Goal: Use online tool/utility: Use online tool/utility

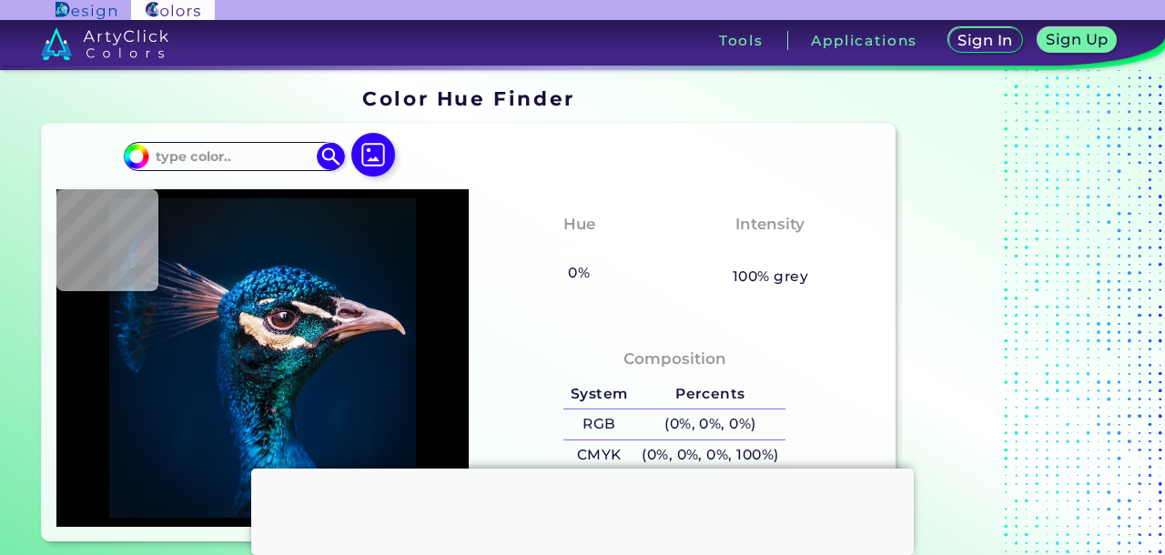
type input "#000000"
click at [364, 158] on img at bounding box center [373, 155] width 53 height 53
click at [0, 0] on input "file" at bounding box center [0, 0] width 0 height 0
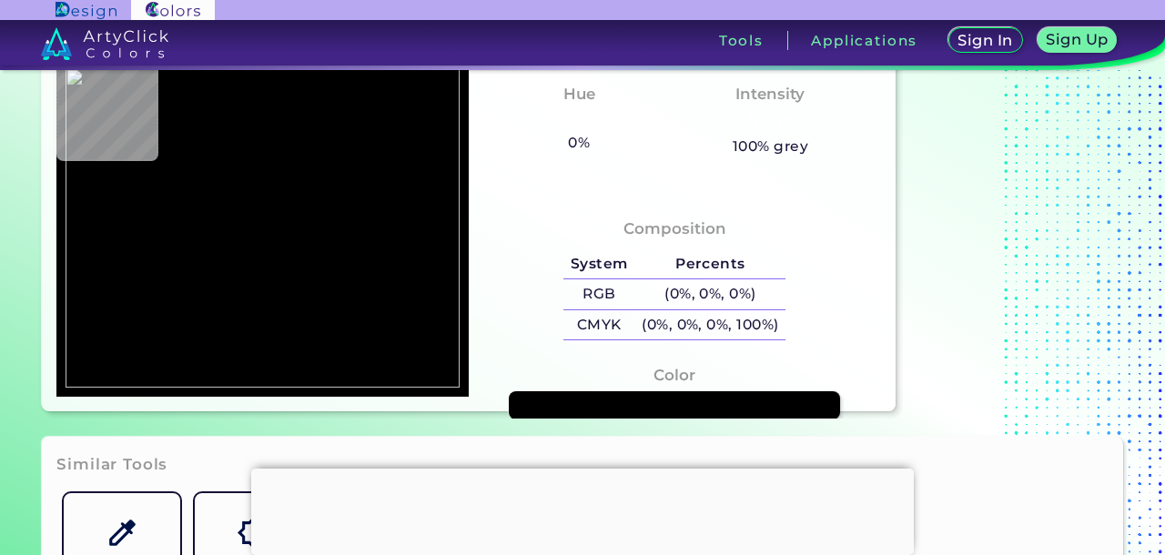
scroll to position [133, 0]
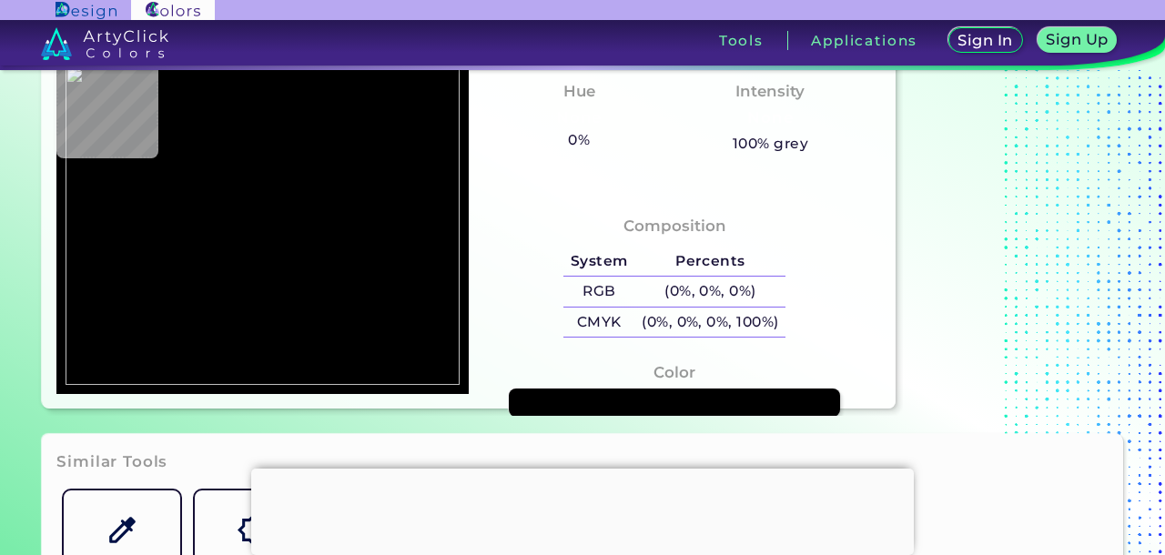
type input "#f8f8f8"
type input "#F8F8F8"
type input "#fbfbfb"
type input "#FBFBFB"
type input "#fcfcfc"
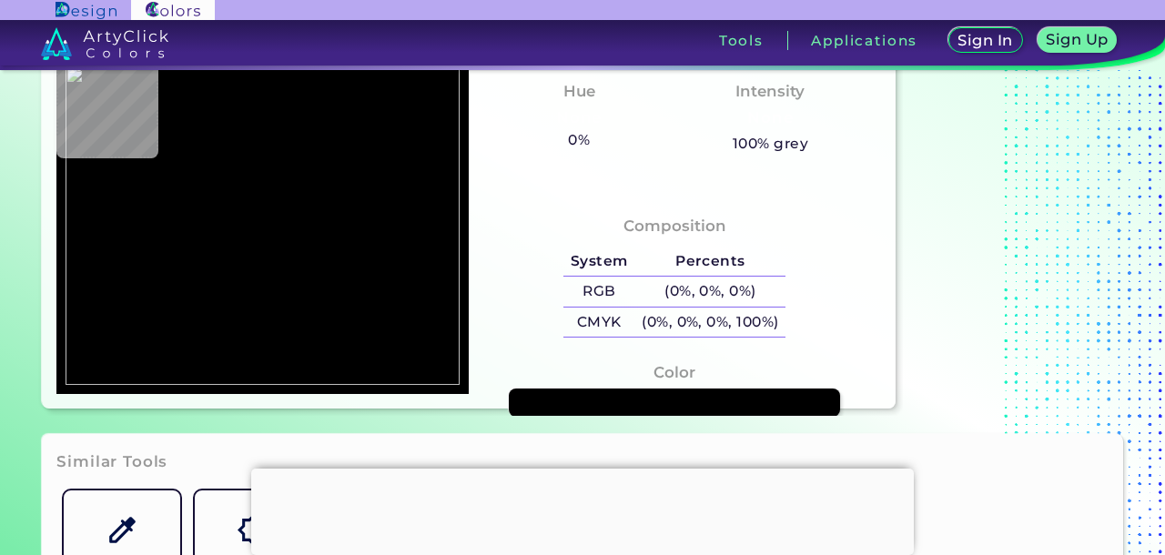
type input "#FCFCFC"
type input "#123523"
type input "#fefefe"
type input "#FEFEFE"
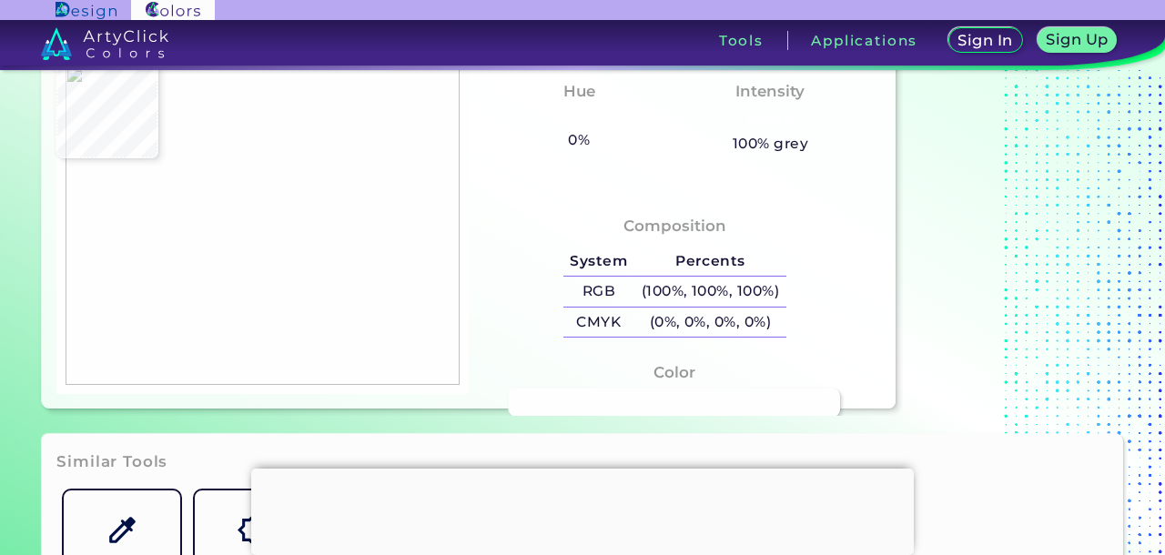
type input "#f6f8f8"
type input "#F6F8F8"
type input "#1c1c1e"
type input "#1C1C1E"
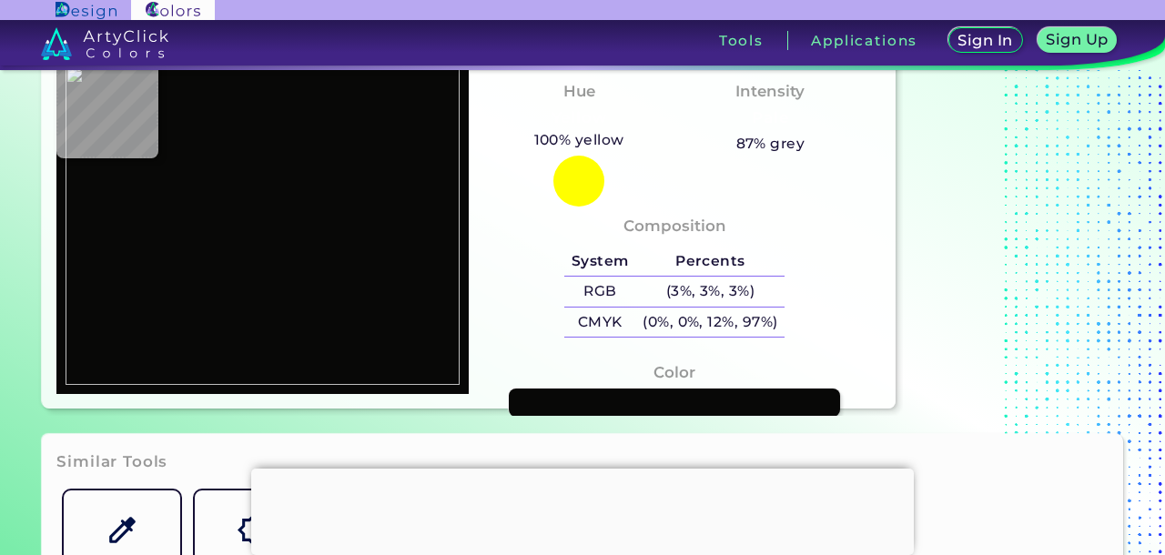
type input "#080807"
type input "#080808"
type input "#1c1c1e"
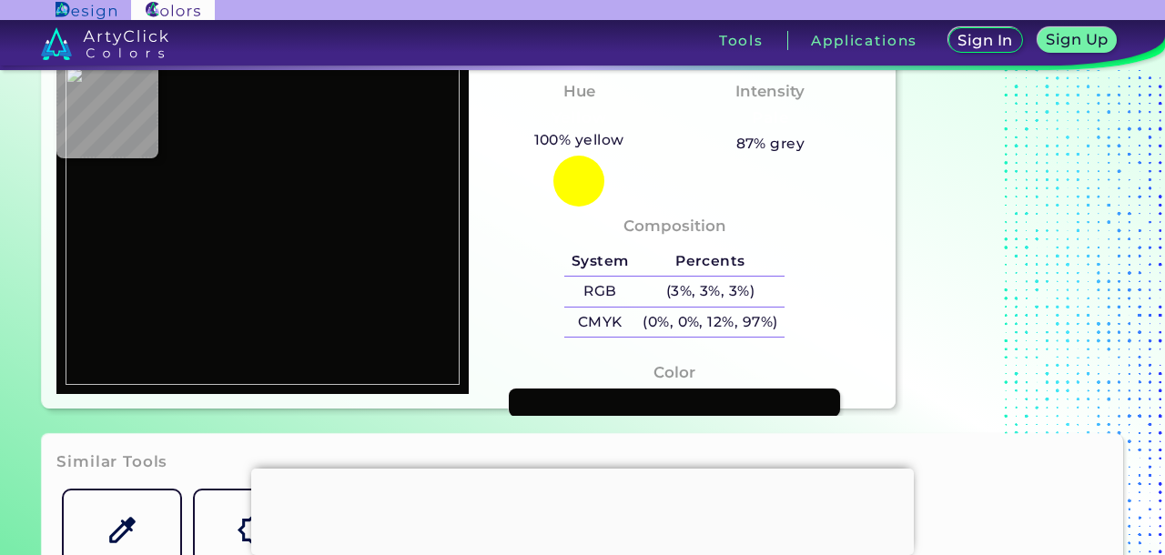
type input "#1C1C1E"
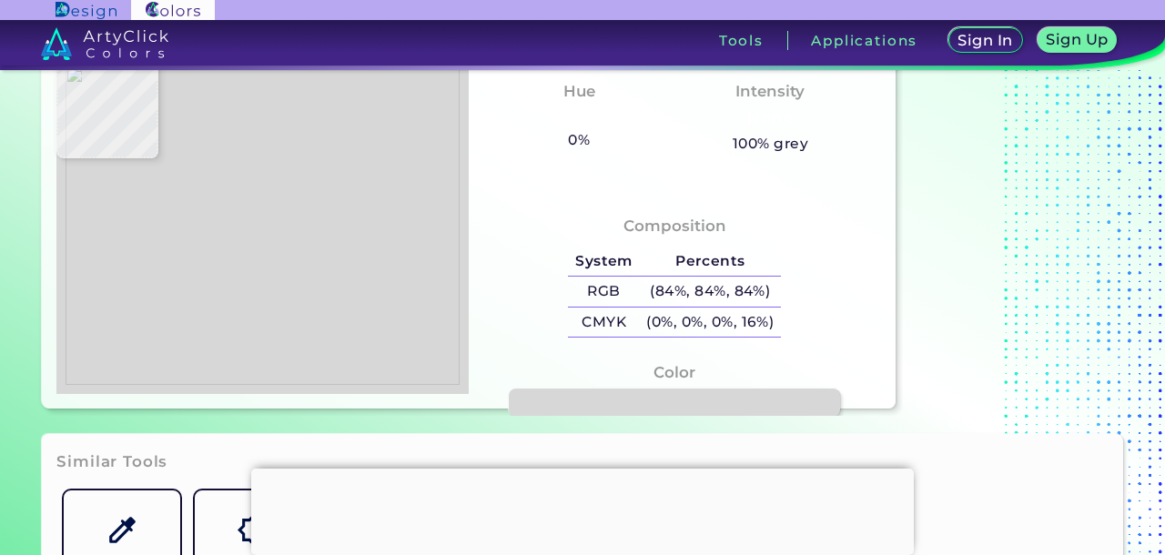
type input "#d7d7d7"
type input "#D7D7D7"
type input "#e8e8e8"
type input "#E8E8E8"
type input "#113322"
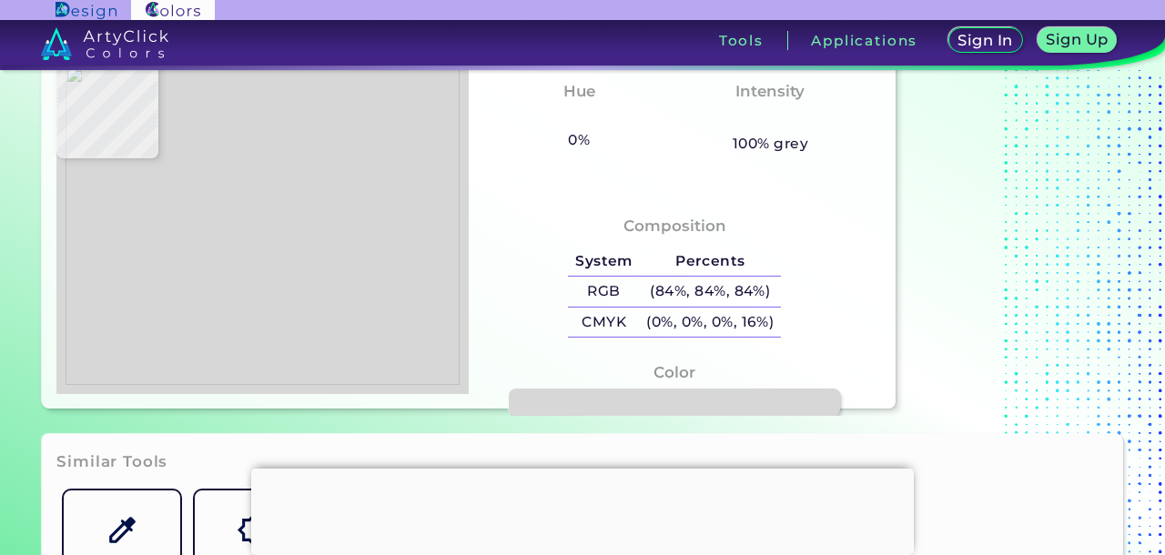
type input "#113322"
type input "#fbfbfb"
type input "#FBFBFB"
type input "#fefefe"
type input "#FEFEFE"
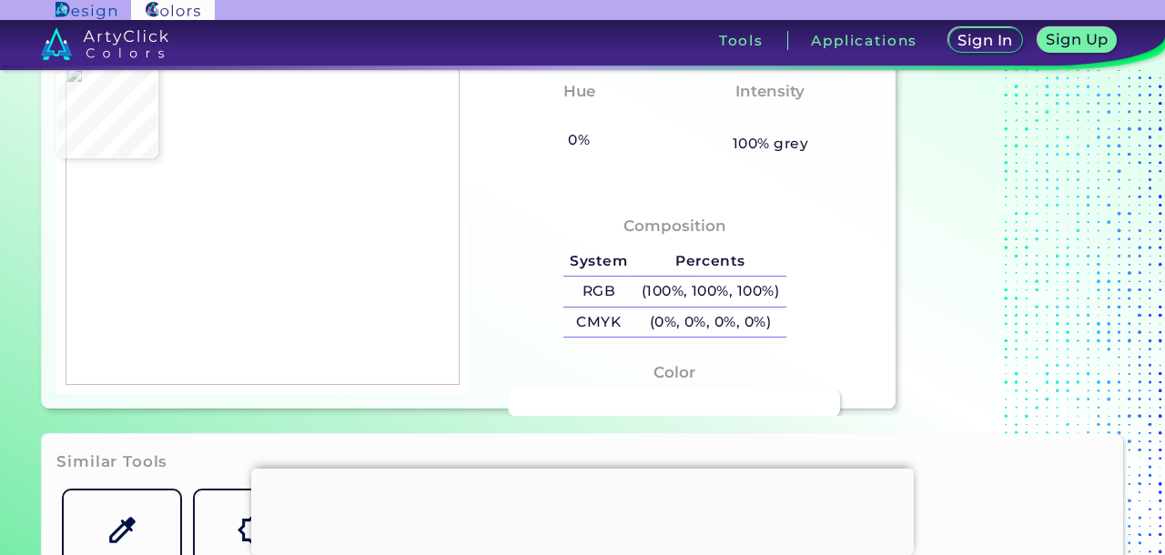
type input "#ffffff"
type input "#FFFFFF"
type input "#103523"
type input "#dce5df"
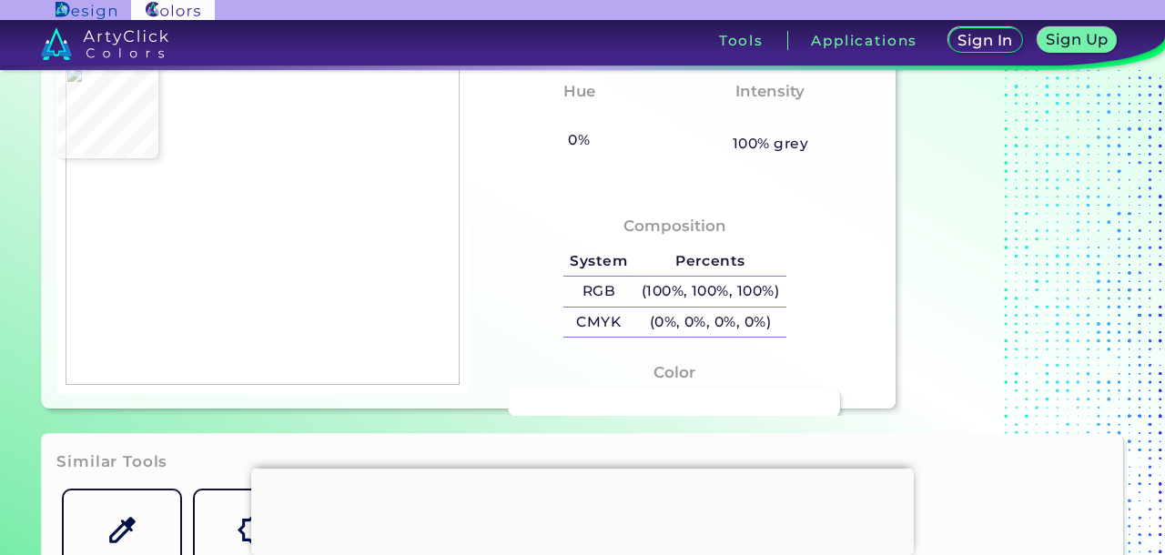
type input "#DCE5DF"
type input "#113523"
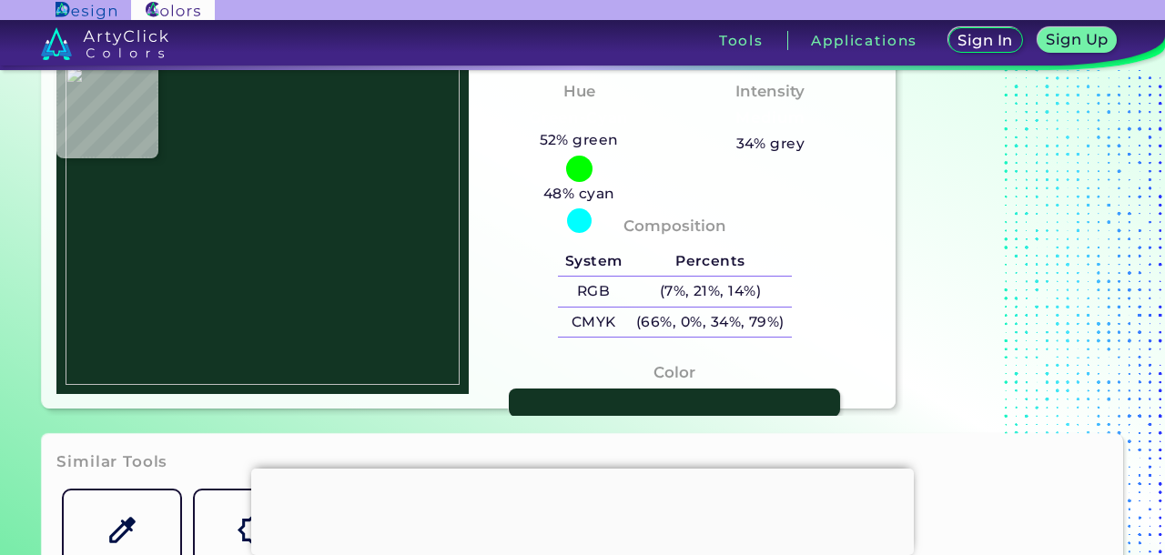
type input "#123523"
click at [272, 208] on img at bounding box center [263, 225] width 394 height 319
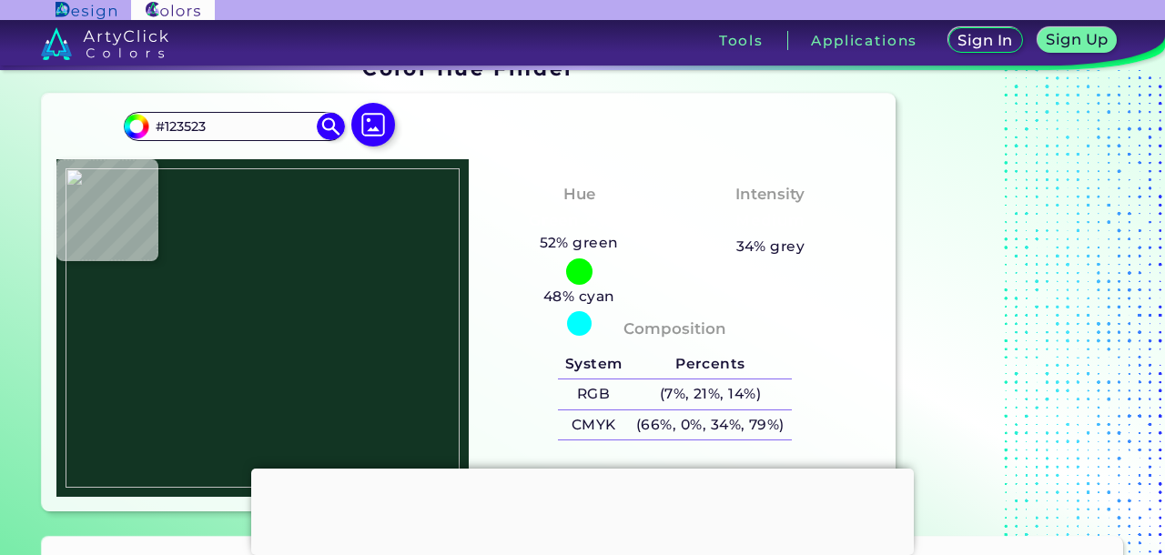
scroll to position [35, 0]
